Goal: Task Accomplishment & Management: Manage account settings

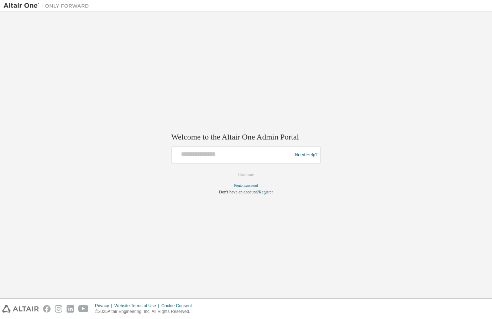
click at [194, 160] on div at bounding box center [233, 155] width 117 height 14
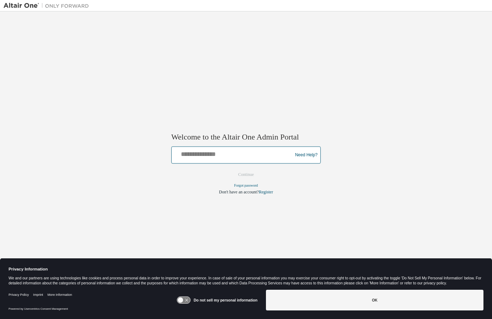
click at [194, 155] on input "text" at bounding box center [233, 153] width 117 height 10
type input "**********"
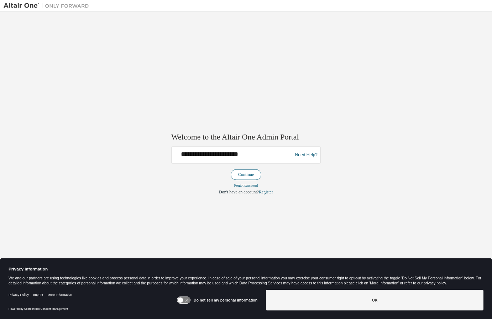
click at [242, 175] on button "Continue" at bounding box center [246, 174] width 31 height 11
type input "**********"
click at [240, 171] on button "Continue" at bounding box center [246, 174] width 31 height 11
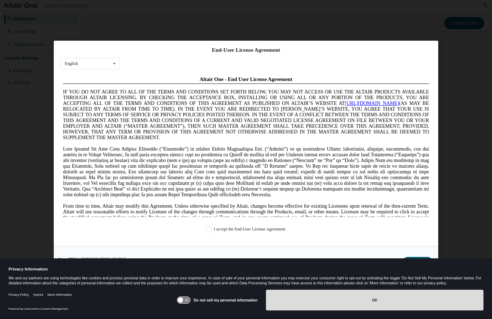
click at [287, 289] on button "OK" at bounding box center [375, 299] width 218 height 21
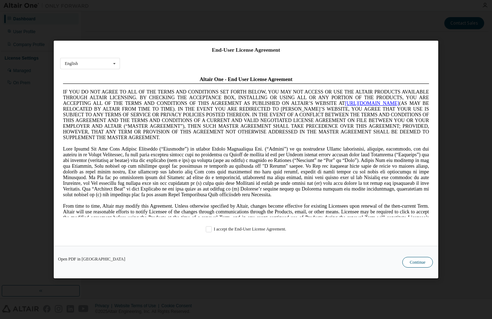
click at [425, 264] on button "Continue" at bounding box center [418, 262] width 31 height 11
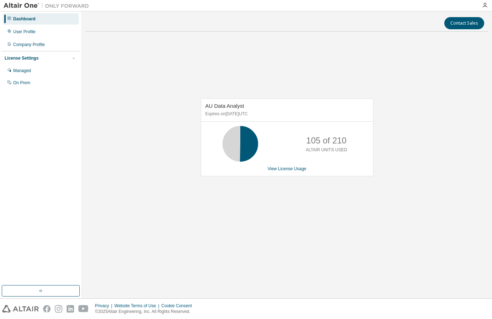
click at [22, 8] on img at bounding box center [48, 5] width 89 height 7
click at [17, 4] on img at bounding box center [48, 5] width 89 height 7
click at [72, 59] on icon "button" at bounding box center [74, 58] width 4 height 4
click at [30, 32] on div "User Profile" at bounding box center [24, 32] width 22 height 6
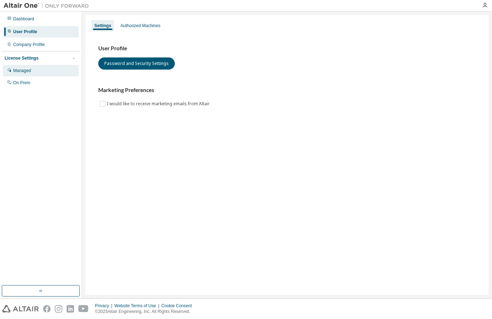
click at [30, 71] on div "Managed" at bounding box center [22, 71] width 18 height 6
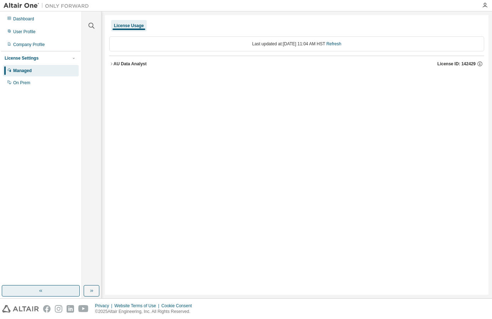
click at [44, 289] on button "button" at bounding box center [41, 290] width 78 height 11
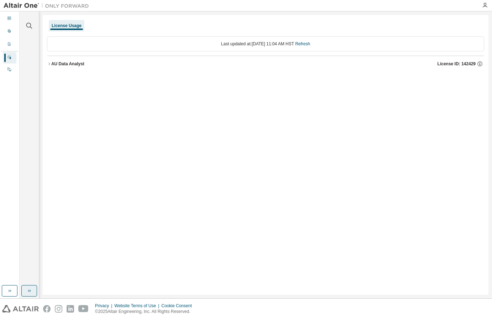
click at [29, 290] on icon "button" at bounding box center [29, 291] width 6 height 6
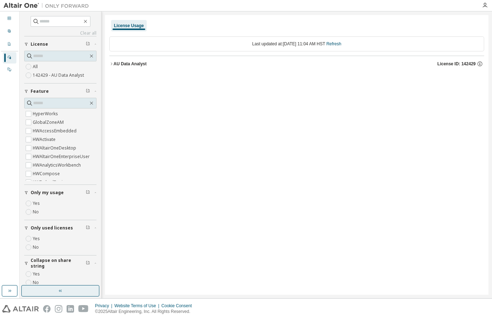
click at [39, 291] on button "button" at bounding box center [60, 290] width 78 height 11
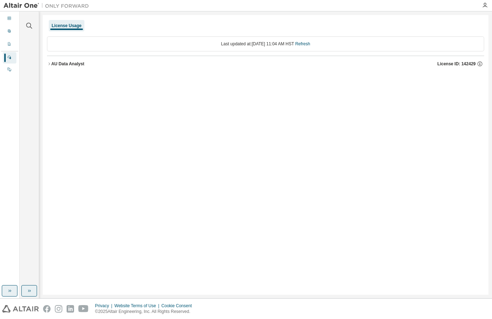
click at [5, 289] on button "button" at bounding box center [10, 290] width 16 height 11
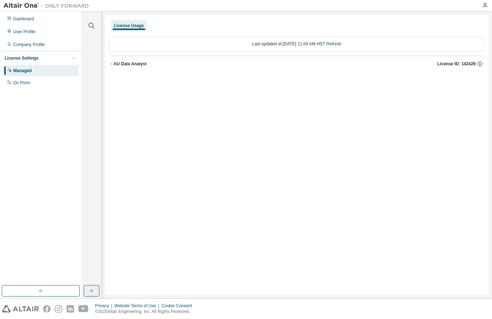
click at [19, 5] on img at bounding box center [48, 5] width 89 height 7
click at [28, 17] on div "Dashboard" at bounding box center [23, 19] width 21 height 6
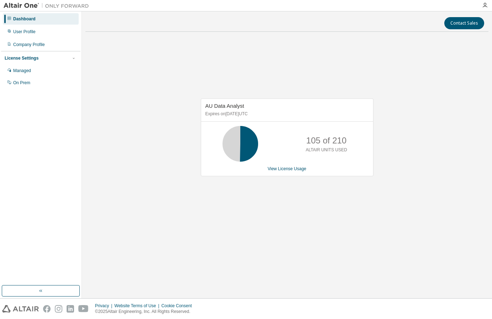
click at [10, 16] on icon at bounding box center [9, 18] width 4 height 4
click at [6, 6] on img at bounding box center [48, 5] width 89 height 7
click at [484, 5] on icon "button" at bounding box center [485, 5] width 6 height 6
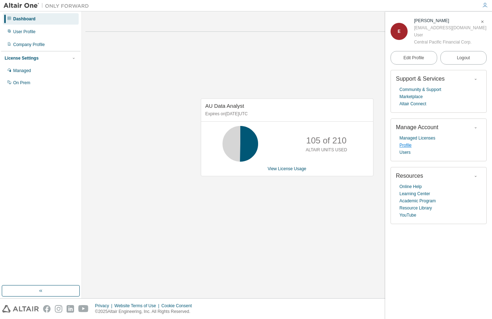
click at [409, 147] on link "Profile" at bounding box center [406, 144] width 12 height 7
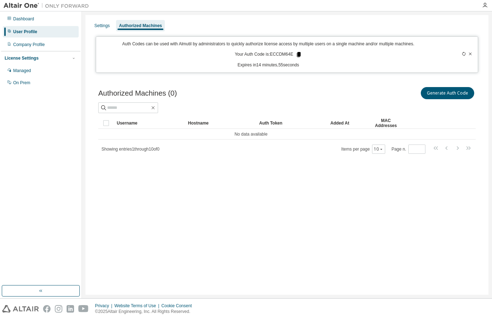
click at [299, 54] on icon at bounding box center [299, 54] width 4 height 5
